Goal: Information Seeking & Learning: Learn about a topic

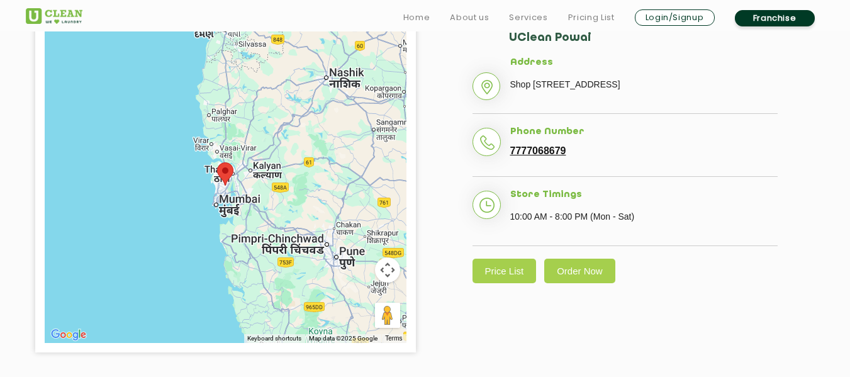
scroll to position [377, 0]
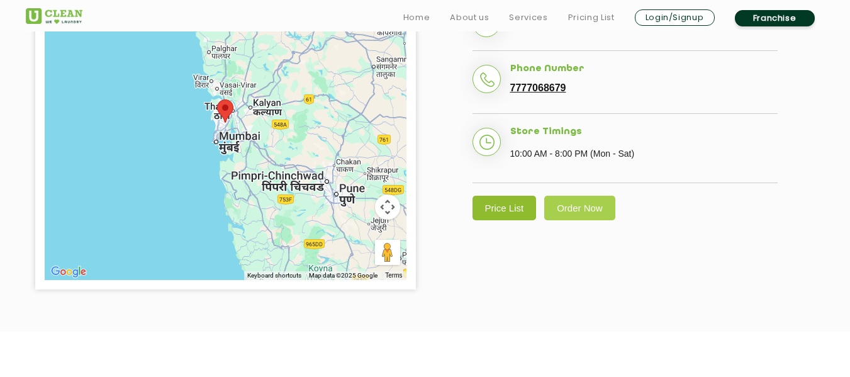
click at [506, 220] on link "Price List" at bounding box center [504, 208] width 64 height 25
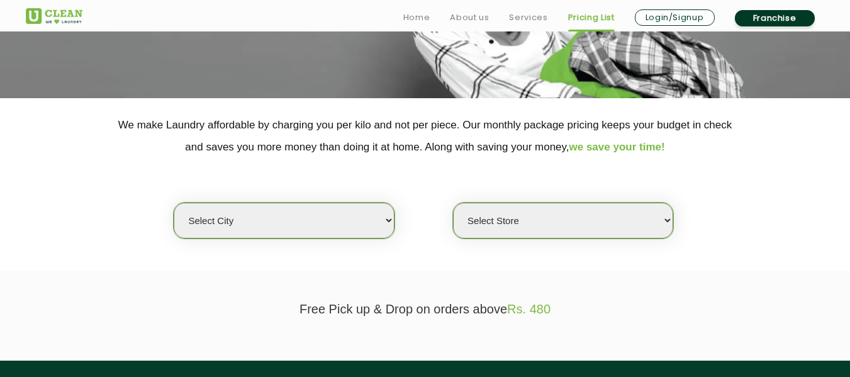
scroll to position [252, 0]
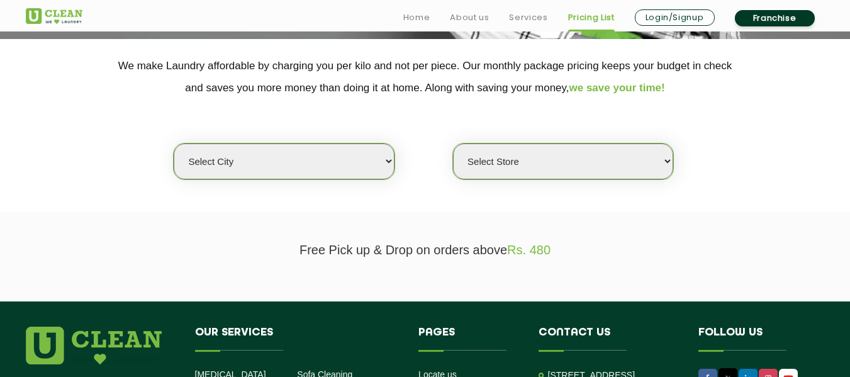
click at [385, 157] on select "Select city [GEOGRAPHIC_DATA] [GEOGRAPHIC_DATA] [GEOGRAPHIC_DATA] [GEOGRAPHIC_D…" at bounding box center [284, 161] width 220 height 36
select select "8"
click at [174, 143] on select "Select city [GEOGRAPHIC_DATA] [GEOGRAPHIC_DATA] [GEOGRAPHIC_DATA] [GEOGRAPHIC_D…" at bounding box center [284, 161] width 220 height 36
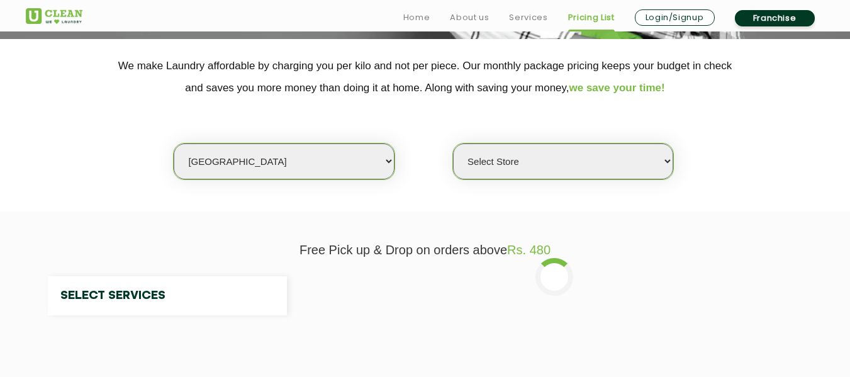
select select "0"
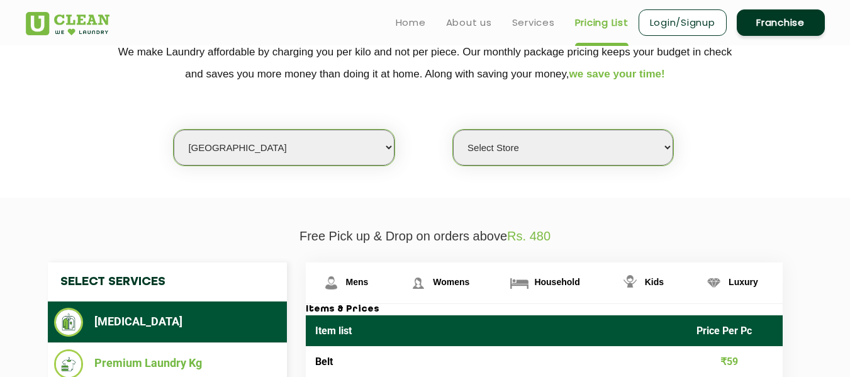
scroll to position [271, 0]
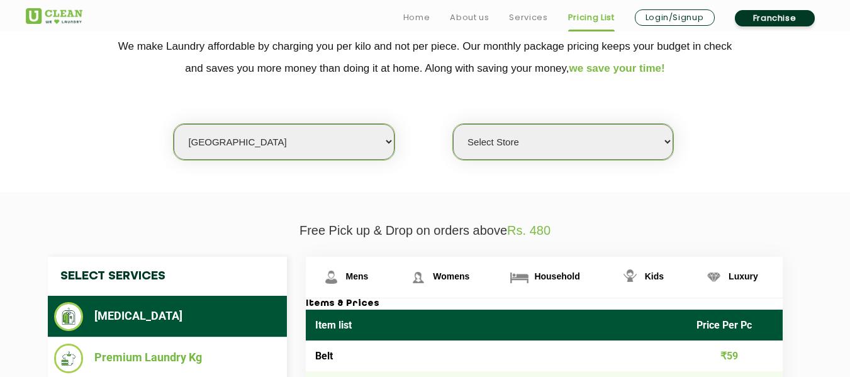
click at [665, 142] on select "Select Store [GEOGRAPHIC_DATA] [GEOGRAPHIC_DATA] [GEOGRAPHIC_DATA] [GEOGRAPHIC_…" at bounding box center [563, 142] width 220 height 36
click at [757, 181] on section "We make Laundry affordable by charging you per kilo and not per piece. Our mont…" at bounding box center [425, 105] width 850 height 172
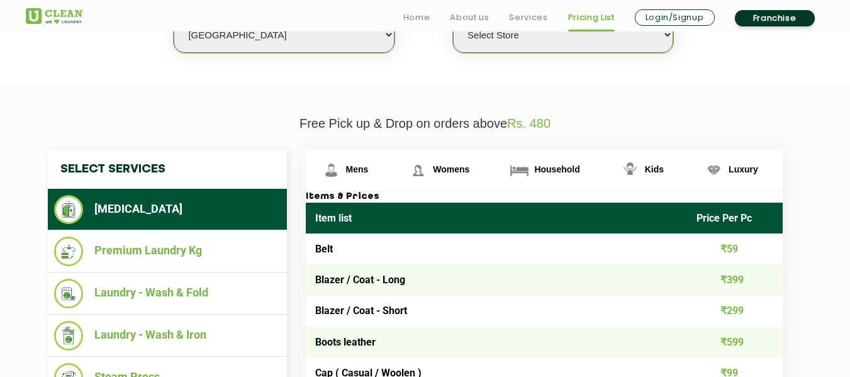
scroll to position [397, 0]
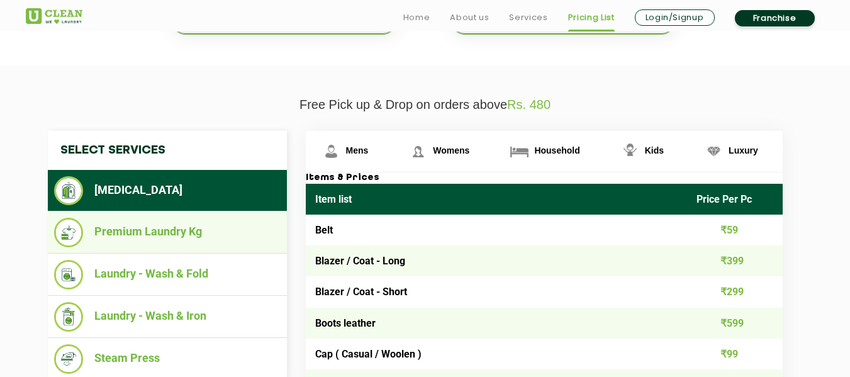
click at [150, 231] on li "Premium Laundry Kg" at bounding box center [167, 233] width 226 height 30
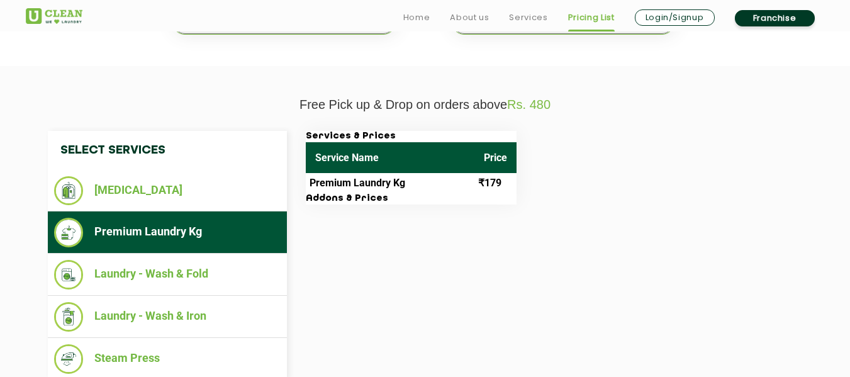
scroll to position [460, 0]
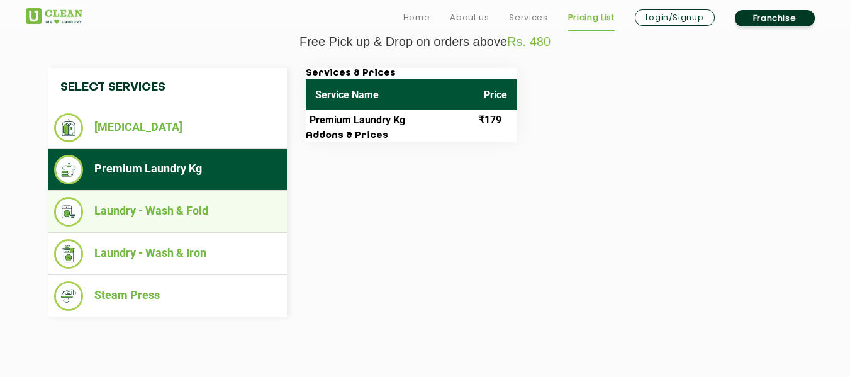
click at [164, 209] on li "Laundry - Wash & Fold" at bounding box center [167, 212] width 226 height 30
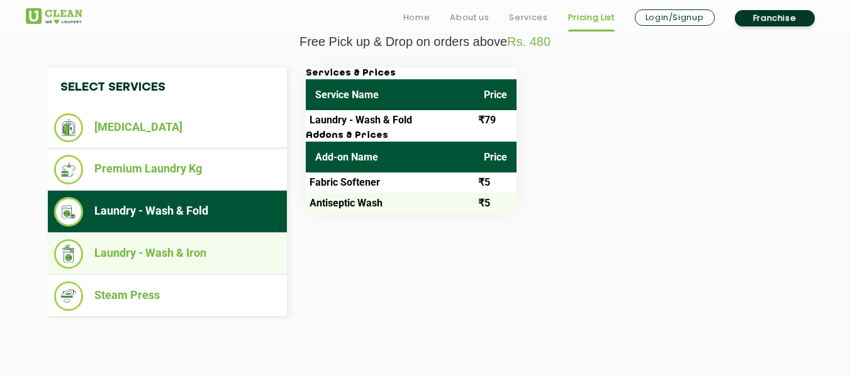
click at [148, 252] on li "Laundry - Wash & Iron" at bounding box center [167, 254] width 226 height 30
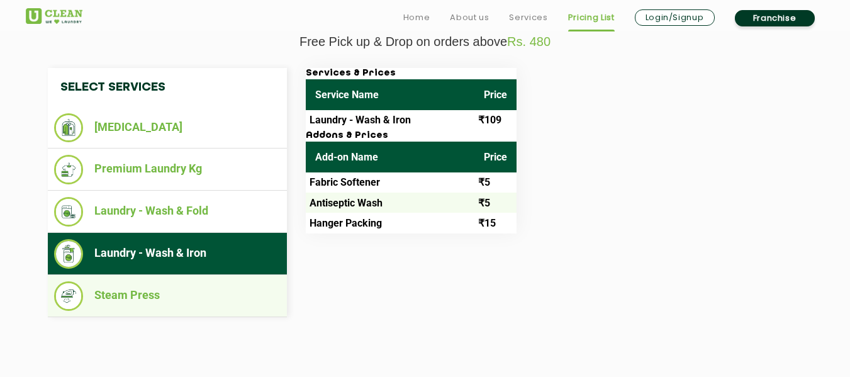
click at [142, 296] on li "Steam Press" at bounding box center [167, 296] width 226 height 30
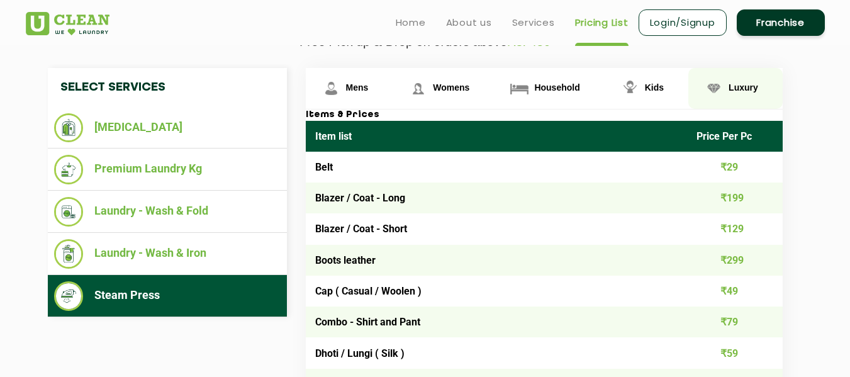
click at [369, 84] on span "Luxury" at bounding box center [357, 87] width 23 height 10
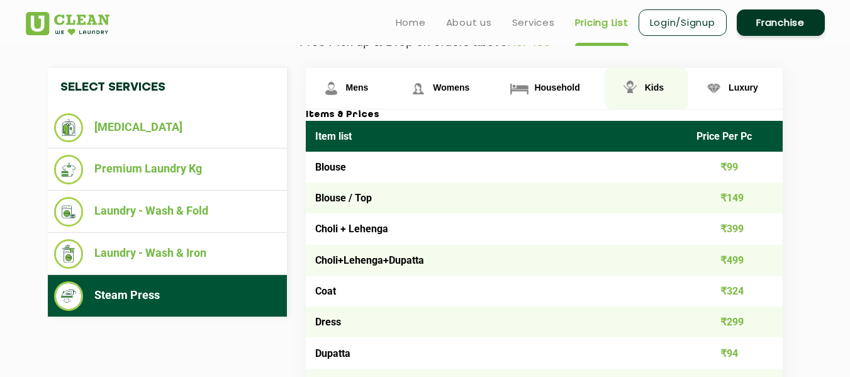
click at [369, 82] on span "Kids" at bounding box center [357, 87] width 23 height 10
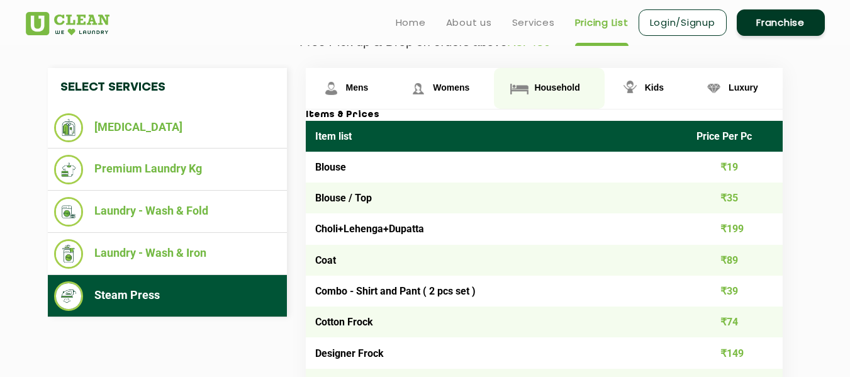
click at [369, 88] on span "Household" at bounding box center [357, 87] width 23 height 10
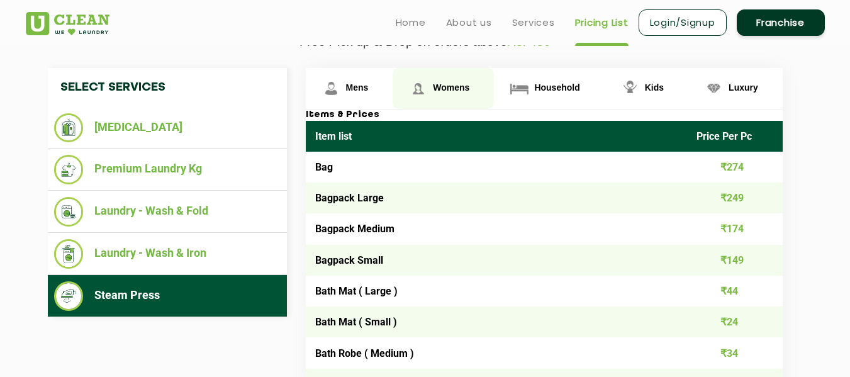
click at [369, 82] on span "Womens" at bounding box center [357, 87] width 23 height 10
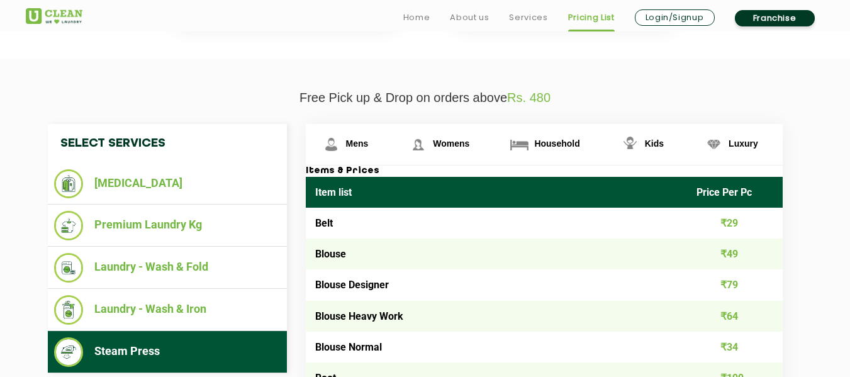
scroll to position [431, 0]
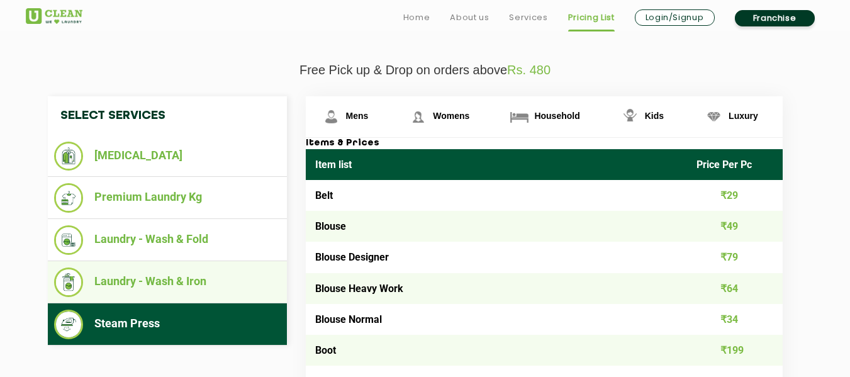
click at [238, 282] on li "Laundry - Wash & Iron" at bounding box center [167, 282] width 226 height 30
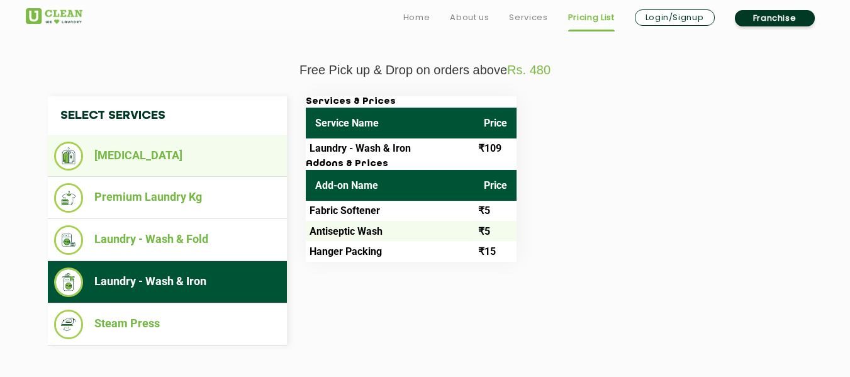
click at [130, 155] on li "[MEDICAL_DATA]" at bounding box center [167, 156] width 226 height 29
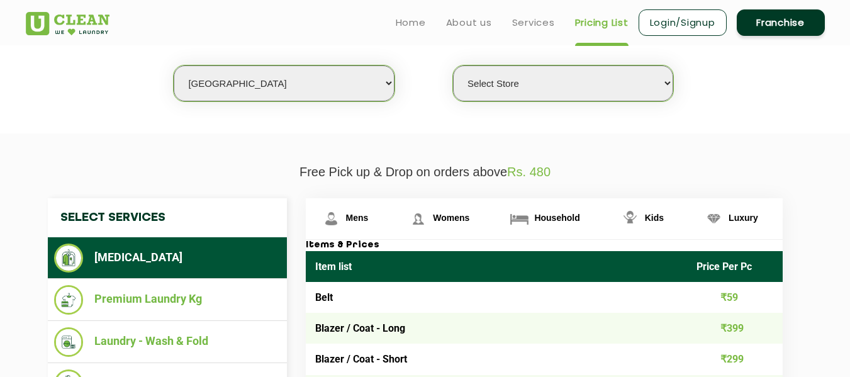
scroll to position [306, 0]
